Goal: Task Accomplishment & Management: Manage account settings

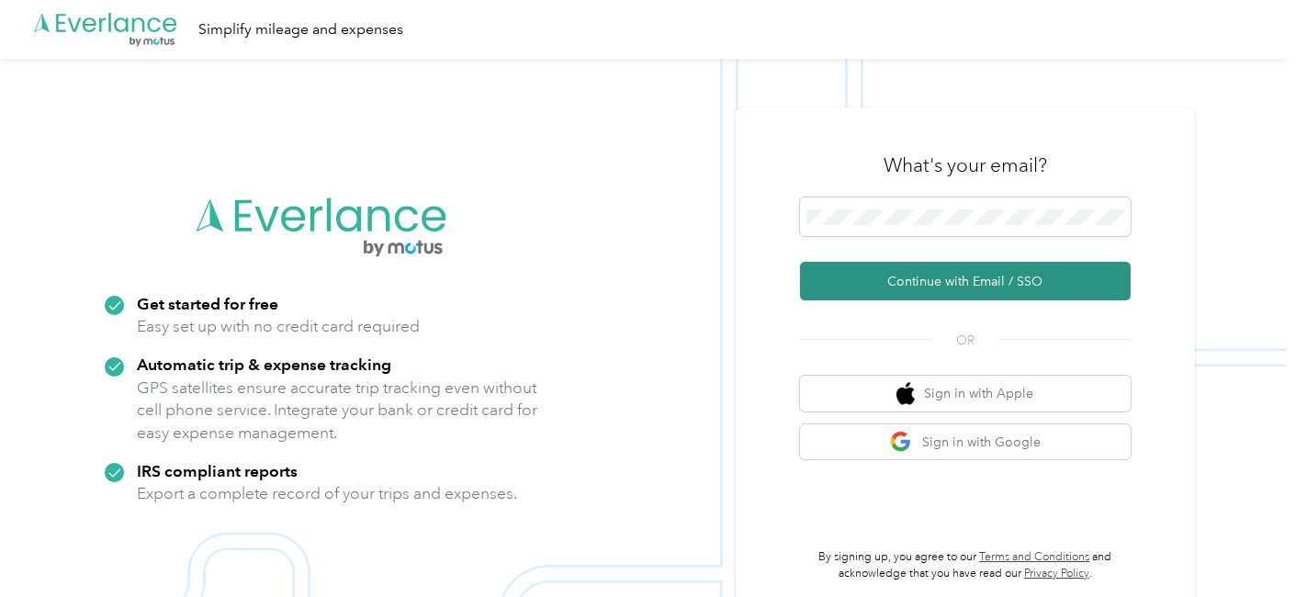
click at [998, 287] on button "Continue with Email / SSO" at bounding box center [965, 281] width 331 height 39
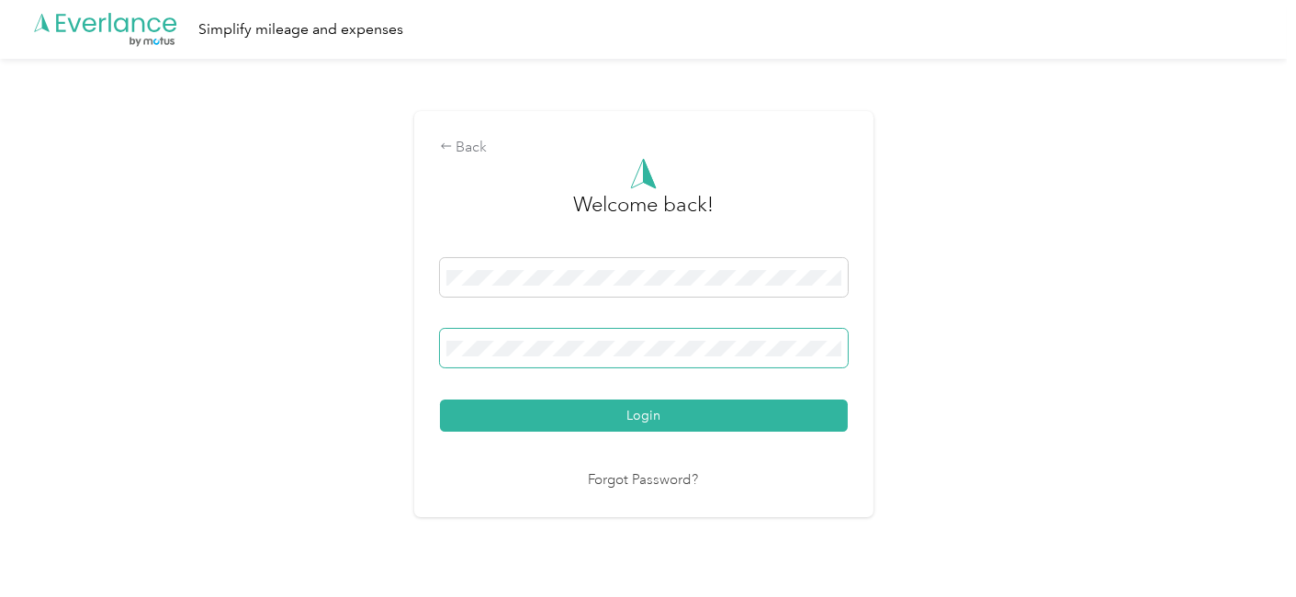
click at [440, 400] on button "Login" at bounding box center [644, 416] width 408 height 32
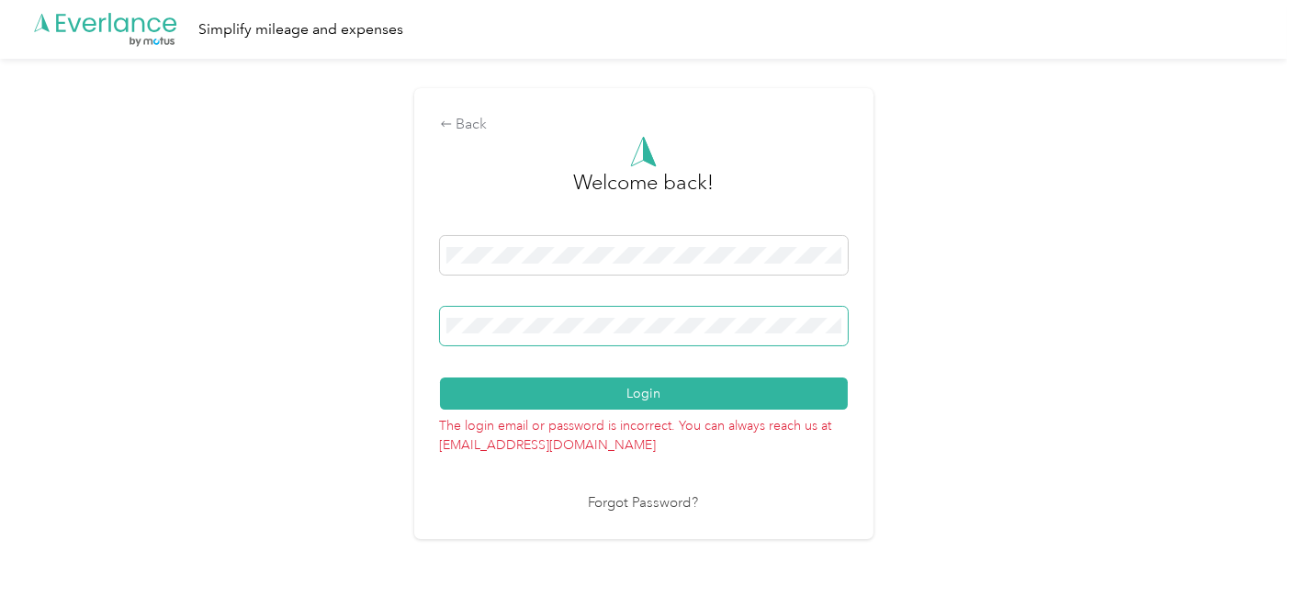
click at [440, 378] on button "Login" at bounding box center [644, 394] width 408 height 32
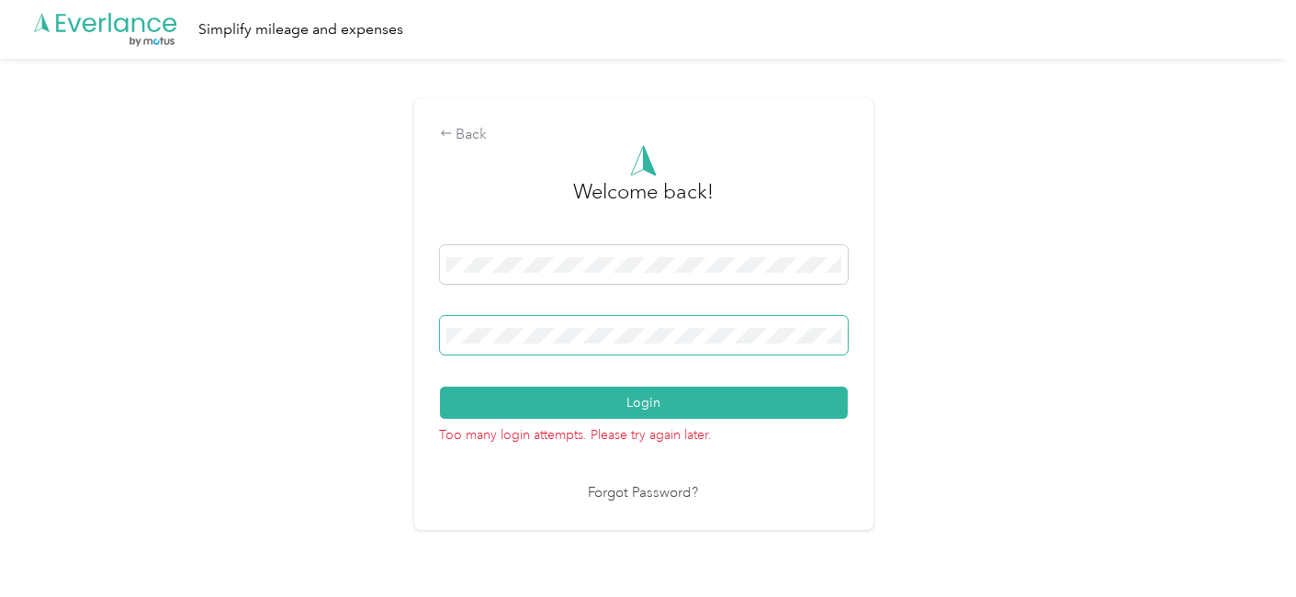
click at [440, 387] on button "Login" at bounding box center [644, 403] width 408 height 32
